Goal: Transaction & Acquisition: Purchase product/service

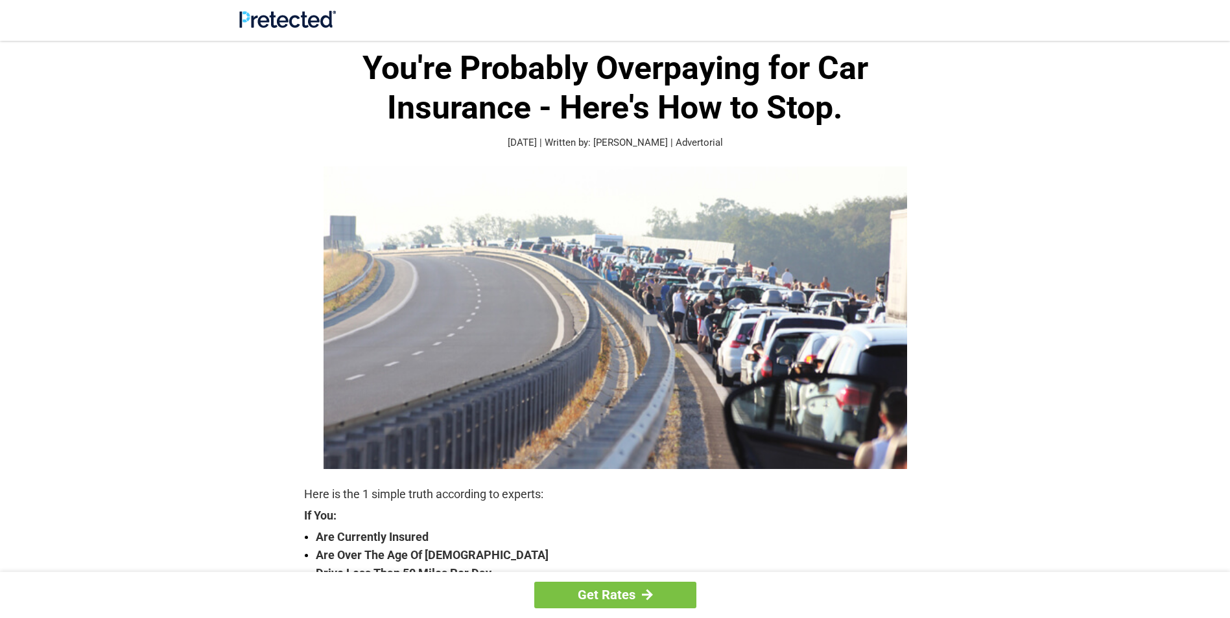
click at [1228, 608] on div "Get Rates" at bounding box center [615, 595] width 1230 height 46
click at [1228, 607] on div "Get Rates" at bounding box center [615, 595] width 1230 height 46
click at [1228, 605] on div "Get Rates" at bounding box center [615, 595] width 1230 height 46
click at [1229, 606] on div "Get Rates" at bounding box center [615, 595] width 1230 height 46
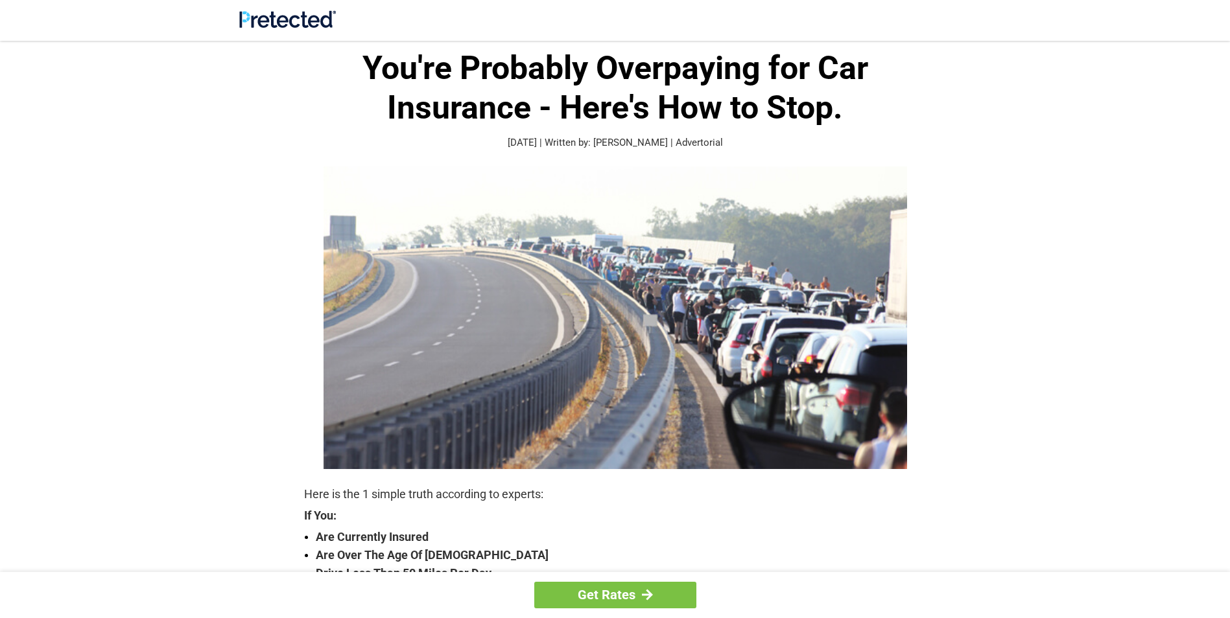
click at [1229, 606] on div "Get Rates" at bounding box center [615, 595] width 1230 height 46
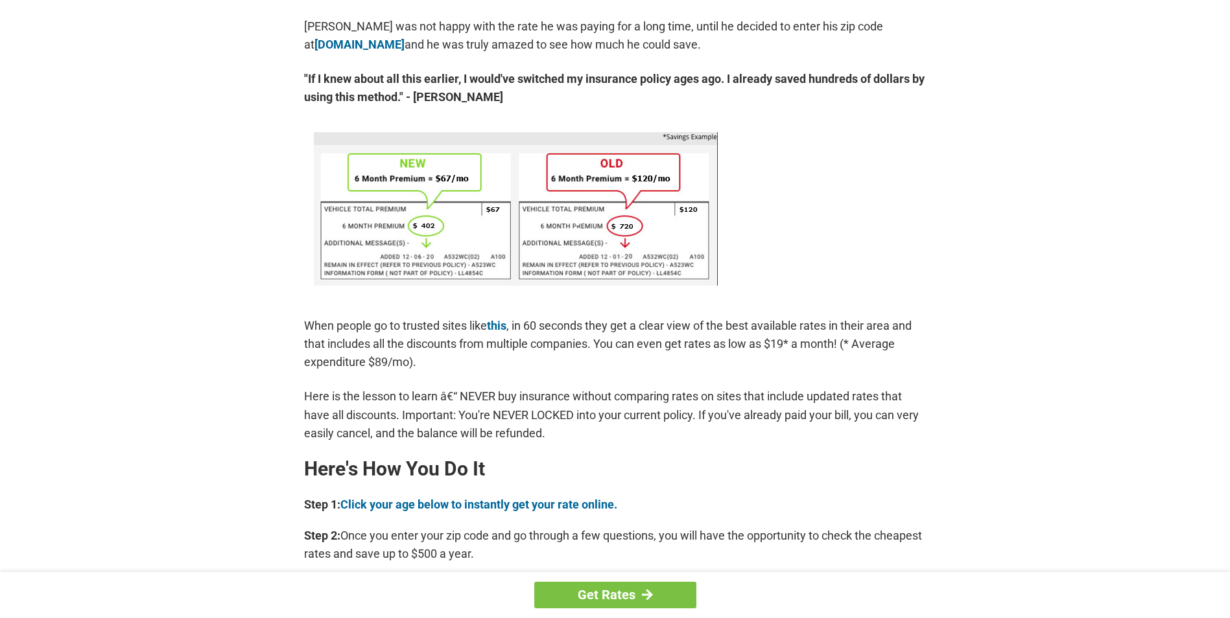
scroll to position [759, 0]
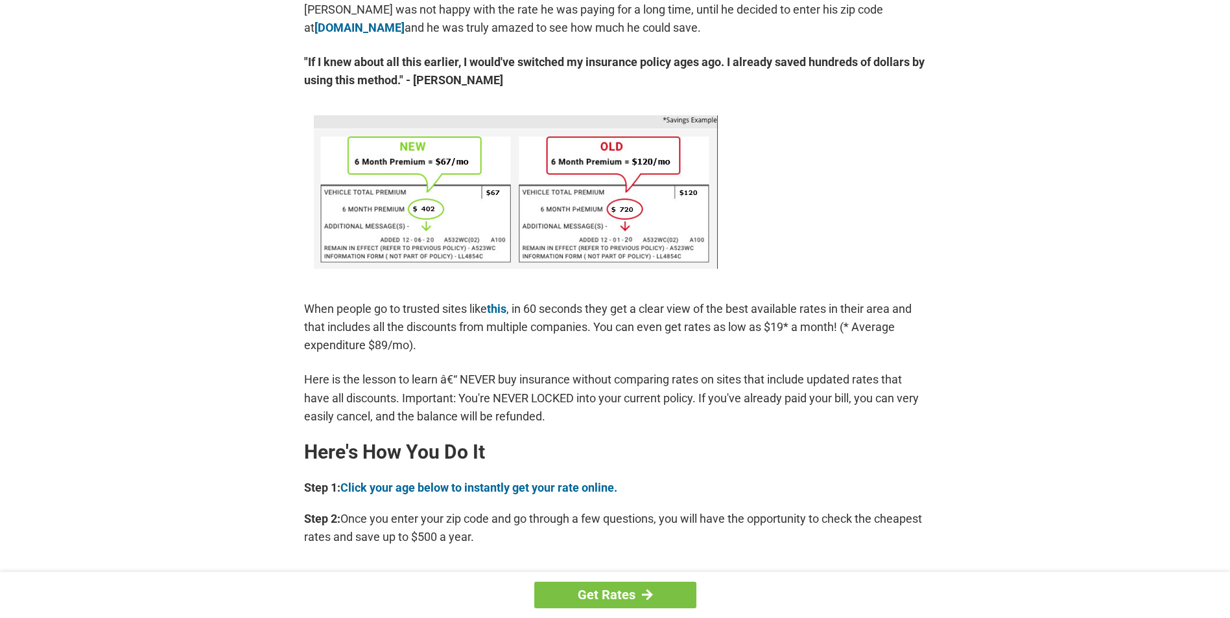
click at [1227, 615] on div "Get Rates" at bounding box center [615, 595] width 1230 height 46
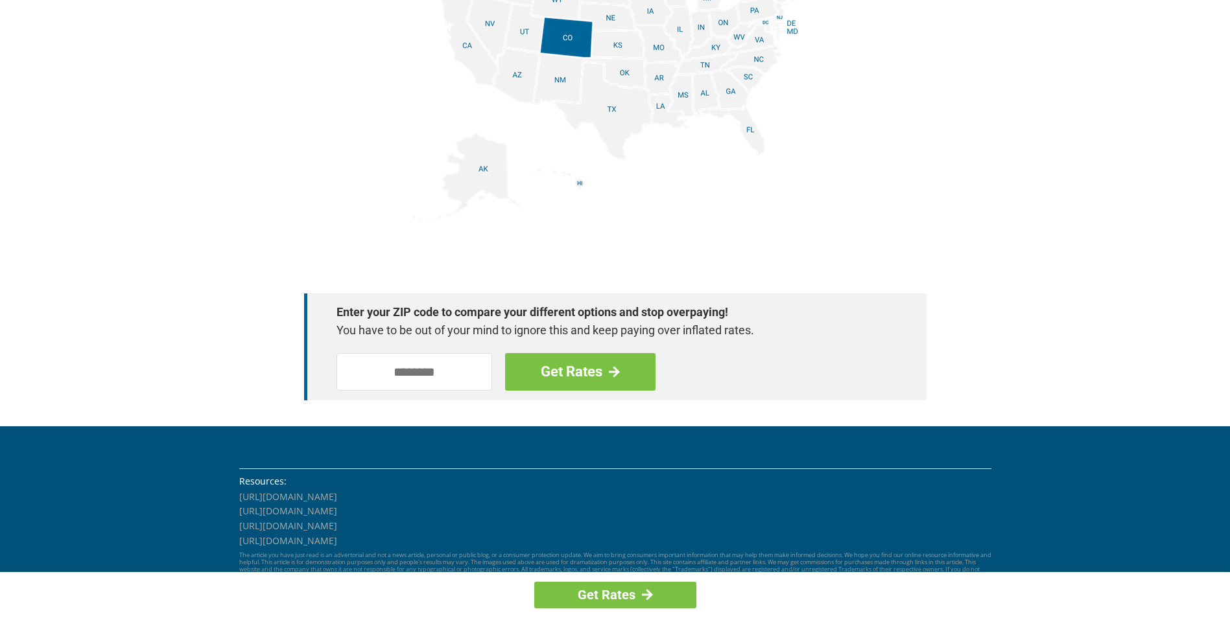
scroll to position [1752, 0]
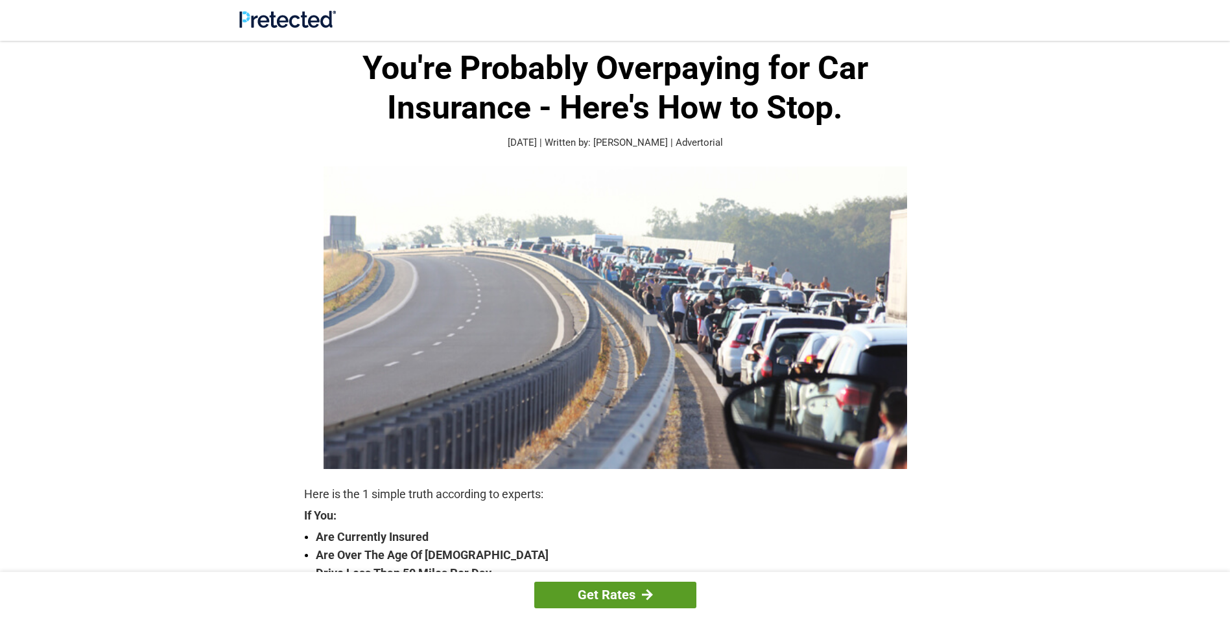
click at [633, 592] on link "Get Rates" at bounding box center [615, 595] width 162 height 27
